Goal: Task Accomplishment & Management: Manage account settings

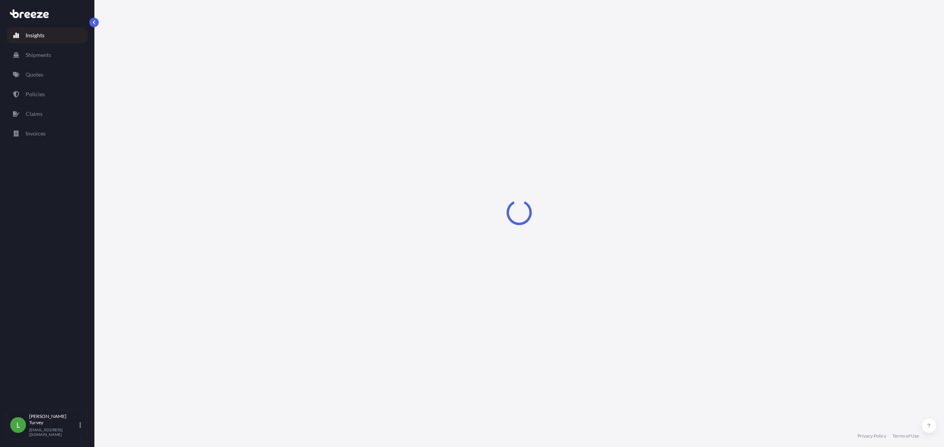
select select "2025"
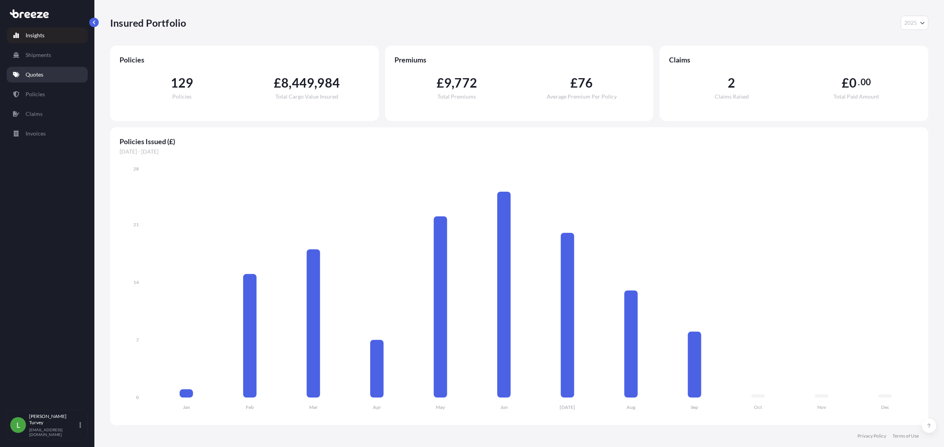
click at [64, 79] on link "Quotes" at bounding box center [47, 75] width 81 height 16
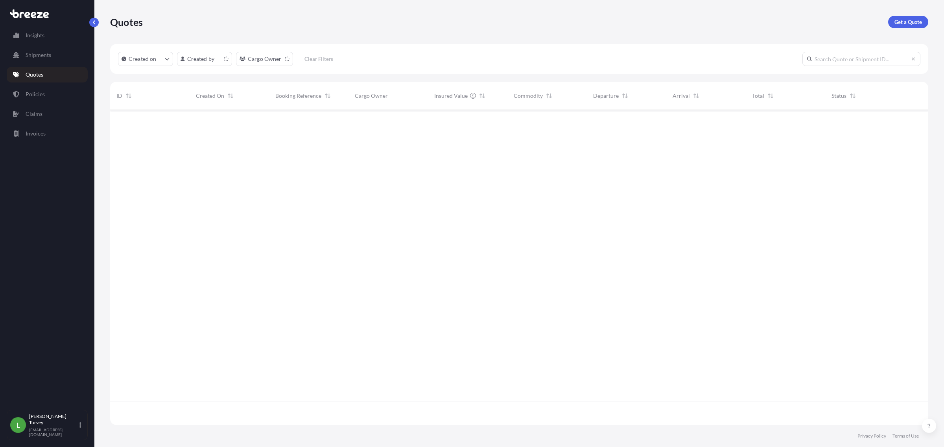
scroll to position [313, 810]
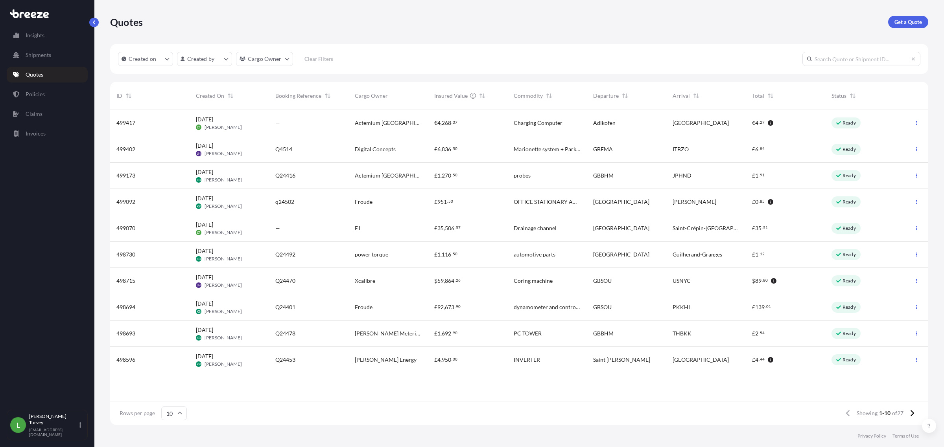
click at [217, 136] on div "[DATE] LH [PERSON_NAME]" at bounding box center [229, 149] width 79 height 26
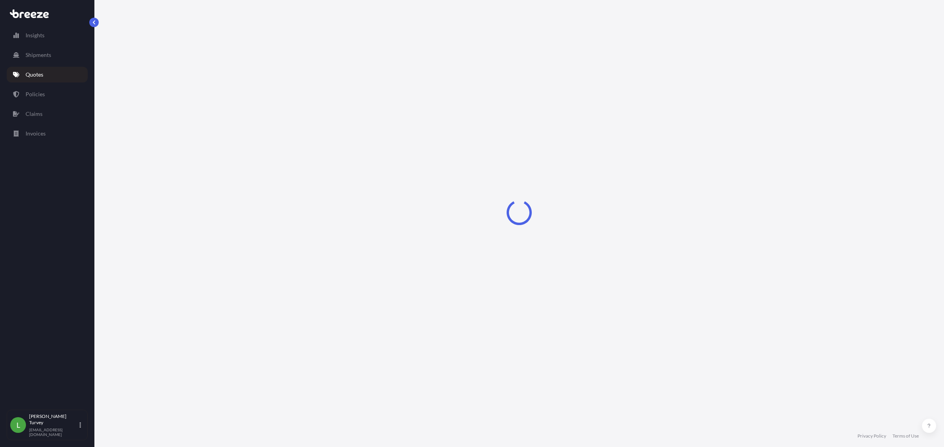
click at [44, 75] on link "Quotes" at bounding box center [47, 75] width 81 height 16
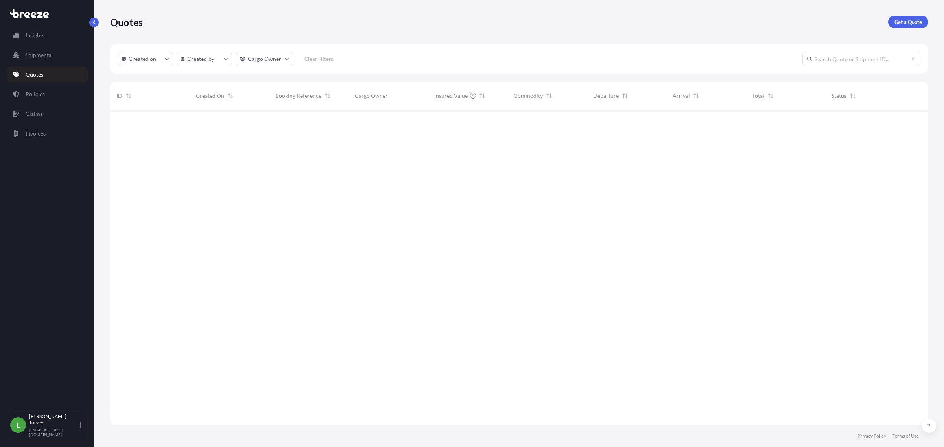
scroll to position [313, 810]
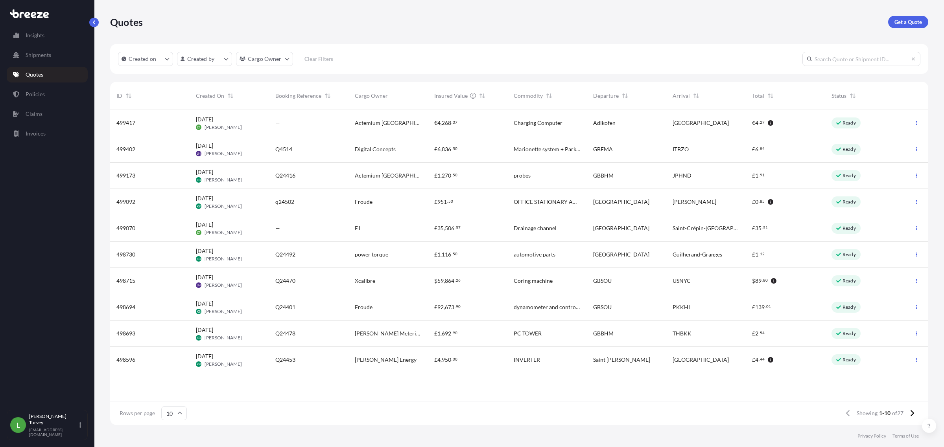
click at [274, 128] on div "—" at bounding box center [308, 123] width 79 height 26
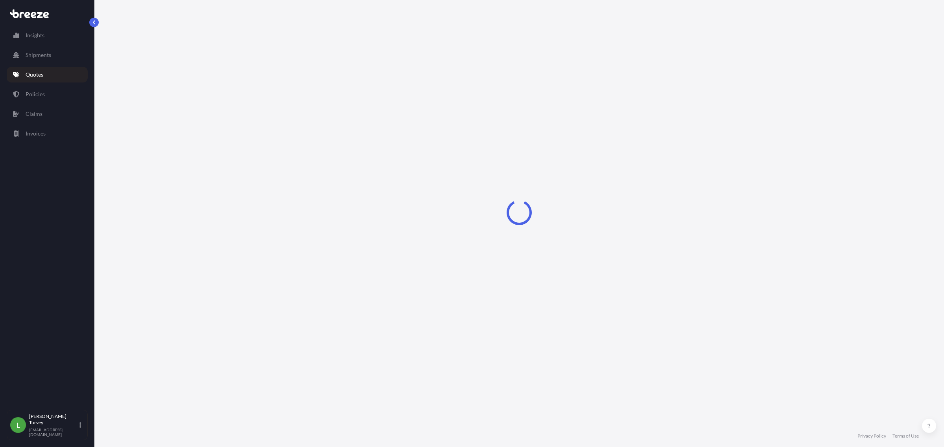
select select "Road"
select select "1"
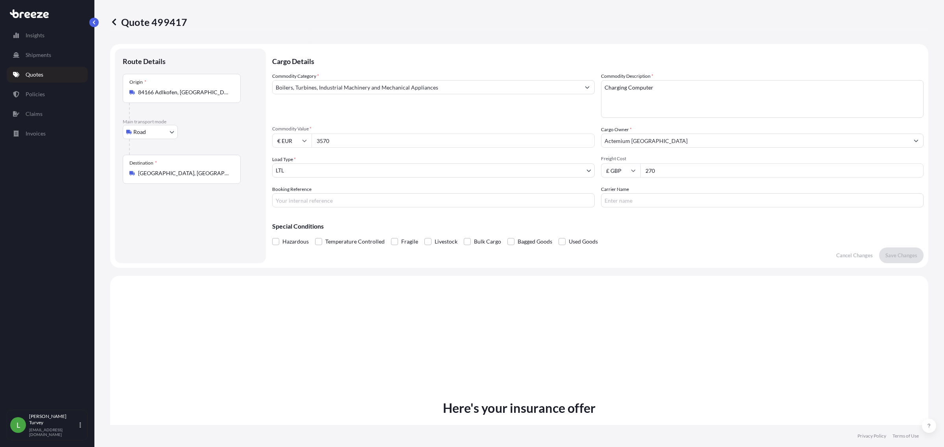
drag, startPoint x: 678, startPoint y: 174, endPoint x: 567, endPoint y: 169, distance: 111.8
click at [567, 169] on div "Commodity Category * Boilers, Turbines, Industrial Machinery and Mechanical App…" at bounding box center [597, 139] width 651 height 135
type input "345"
click at [889, 249] on button "Save Changes" at bounding box center [901, 256] width 44 height 16
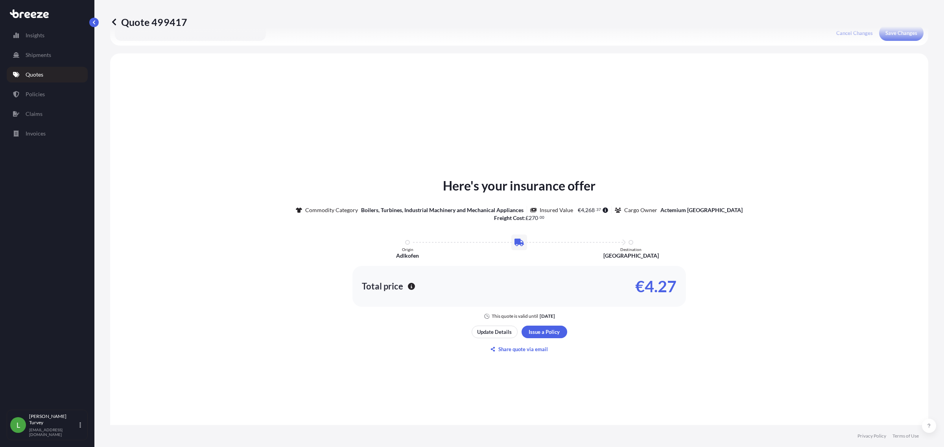
scroll to position [237, 0]
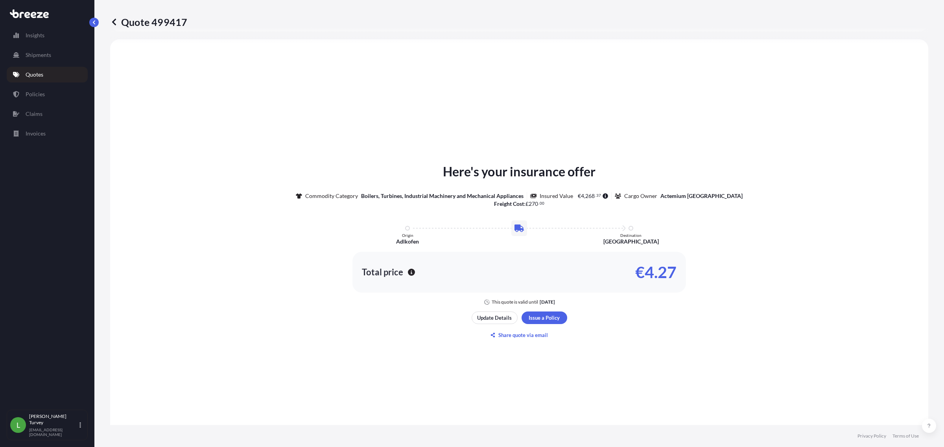
select select "Road"
select select "1"
